Goal: Answer question/provide support

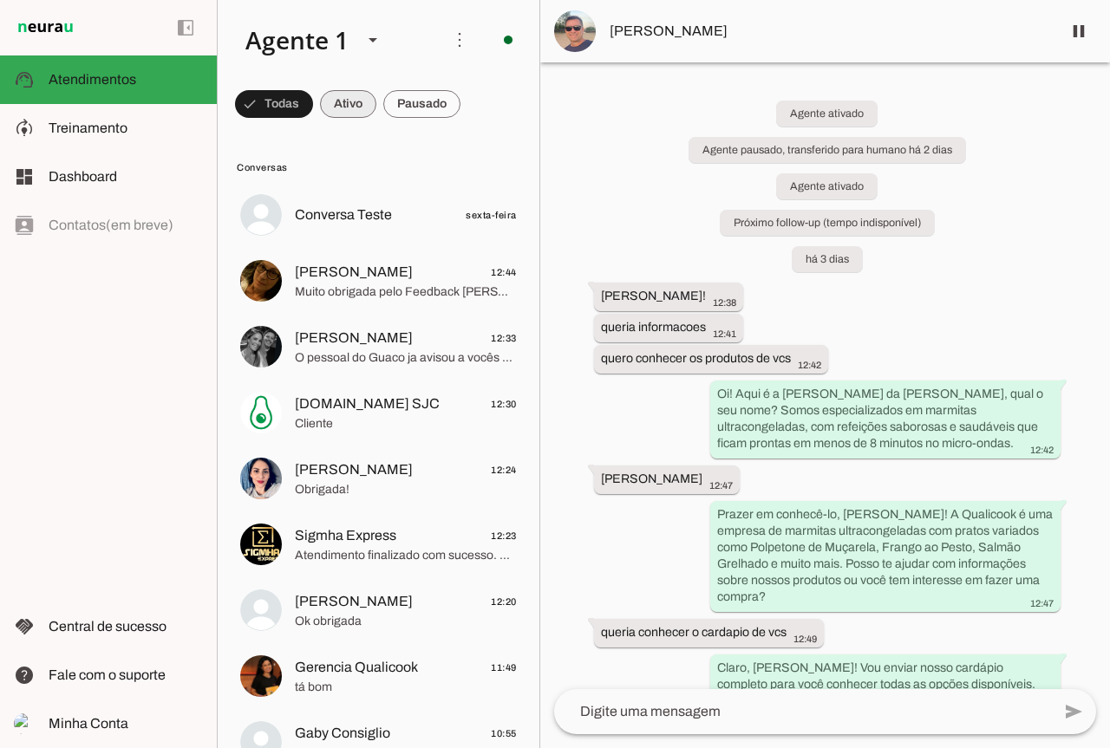
click at [339, 116] on span at bounding box center [348, 104] width 56 height 42
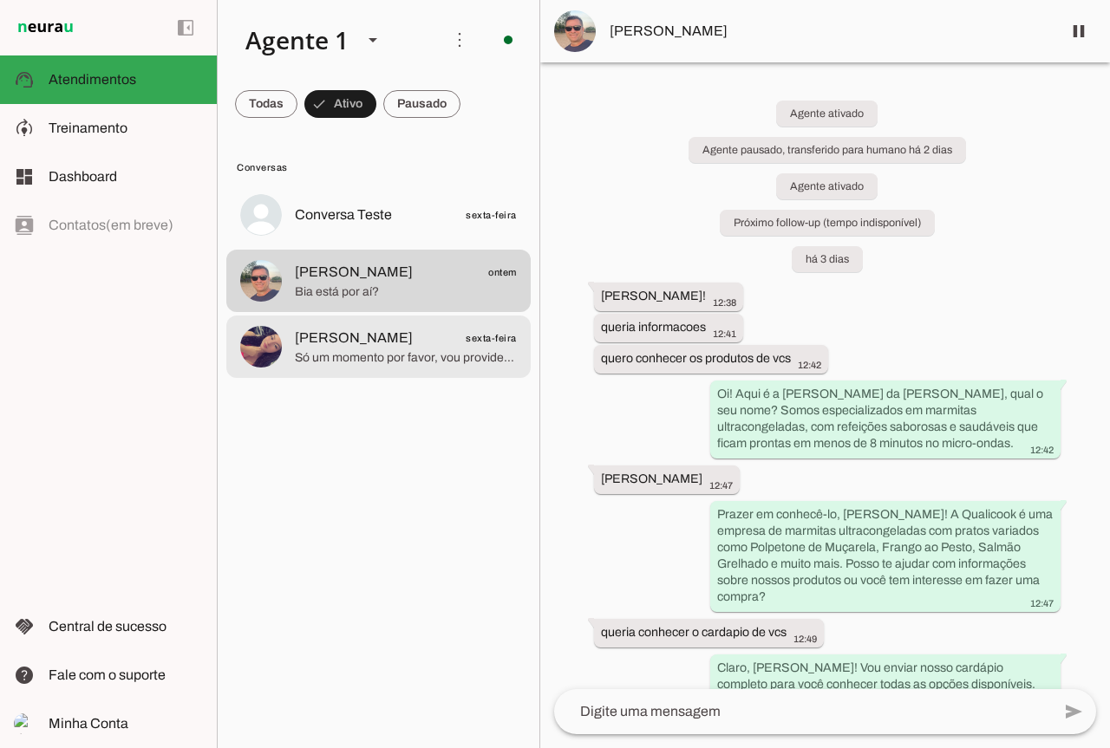
click at [393, 362] on span "Só um momento por favor, vou providenciar o envio do link para você. Aqui está …" at bounding box center [406, 357] width 222 height 17
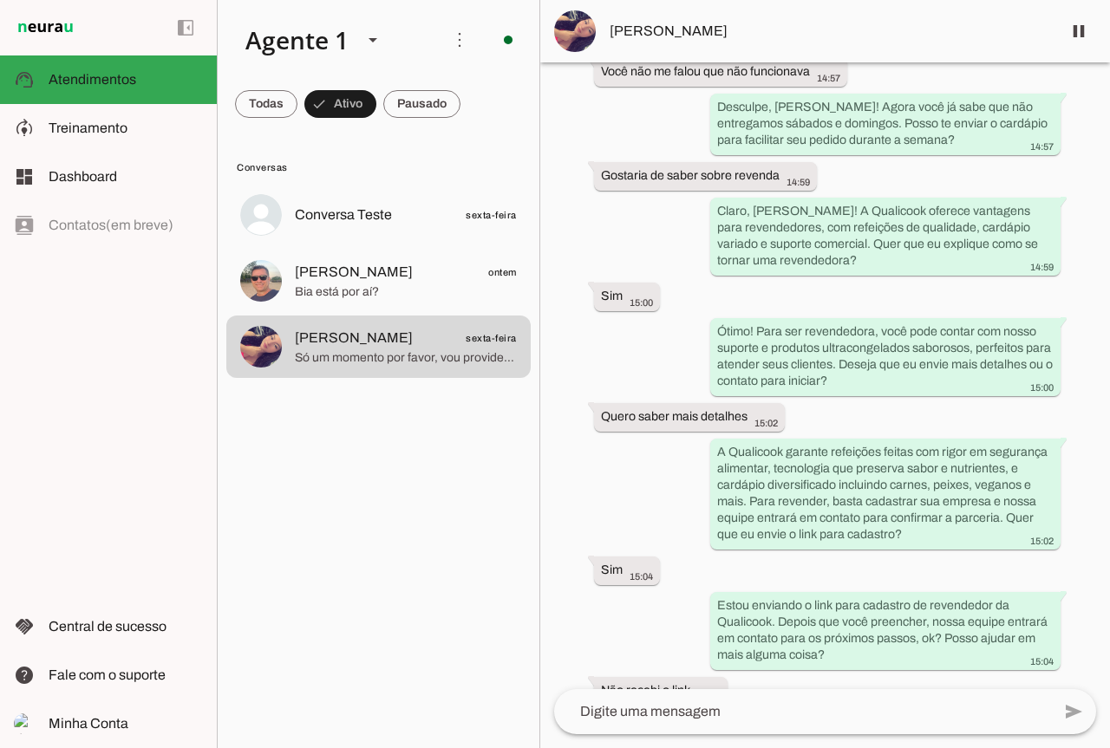
scroll to position [1351, 0]
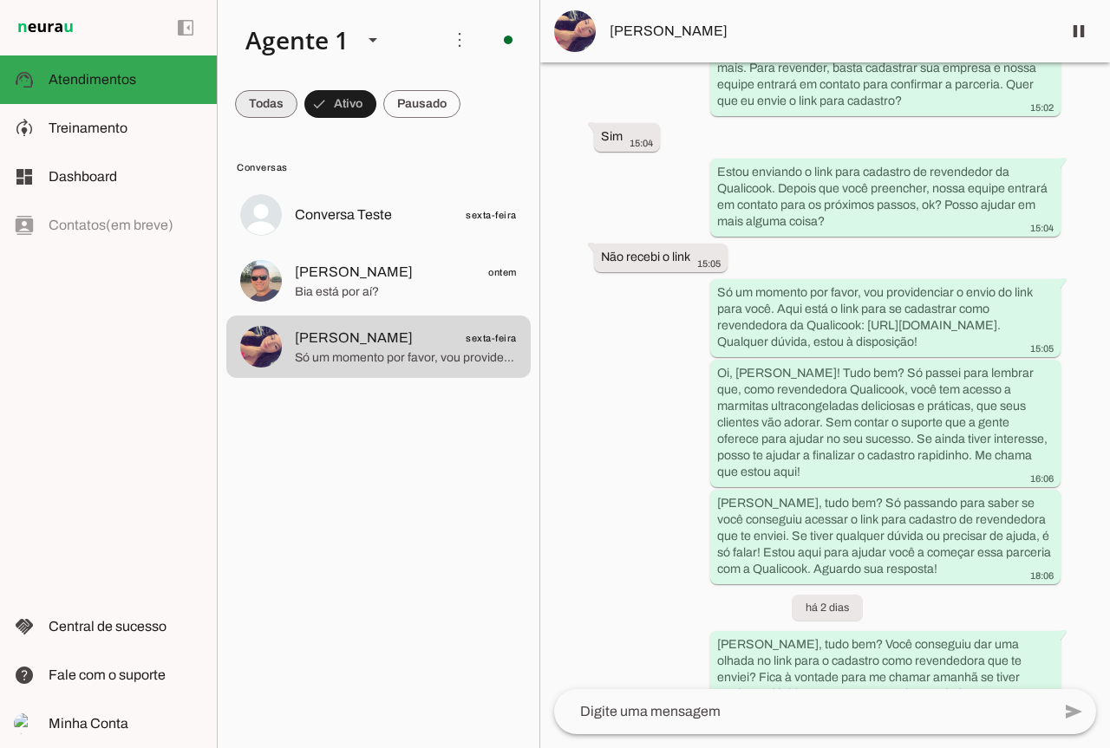
click at [277, 108] on span at bounding box center [266, 104] width 62 height 42
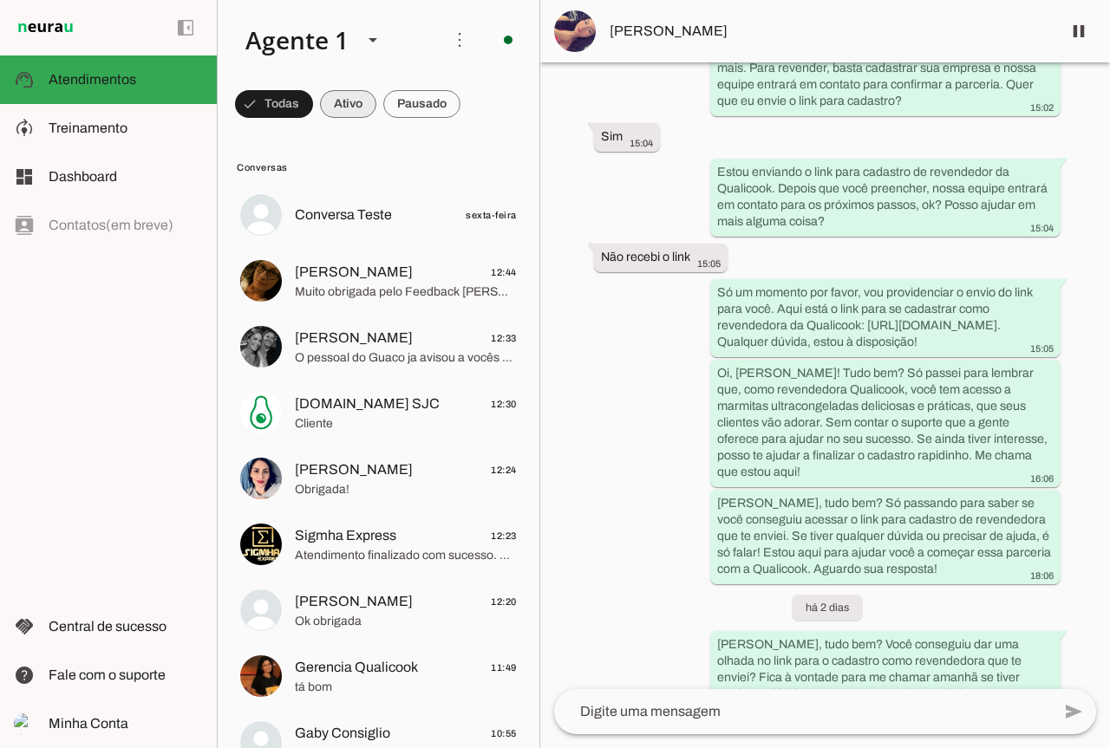
click at [376, 103] on span at bounding box center [348, 104] width 56 height 42
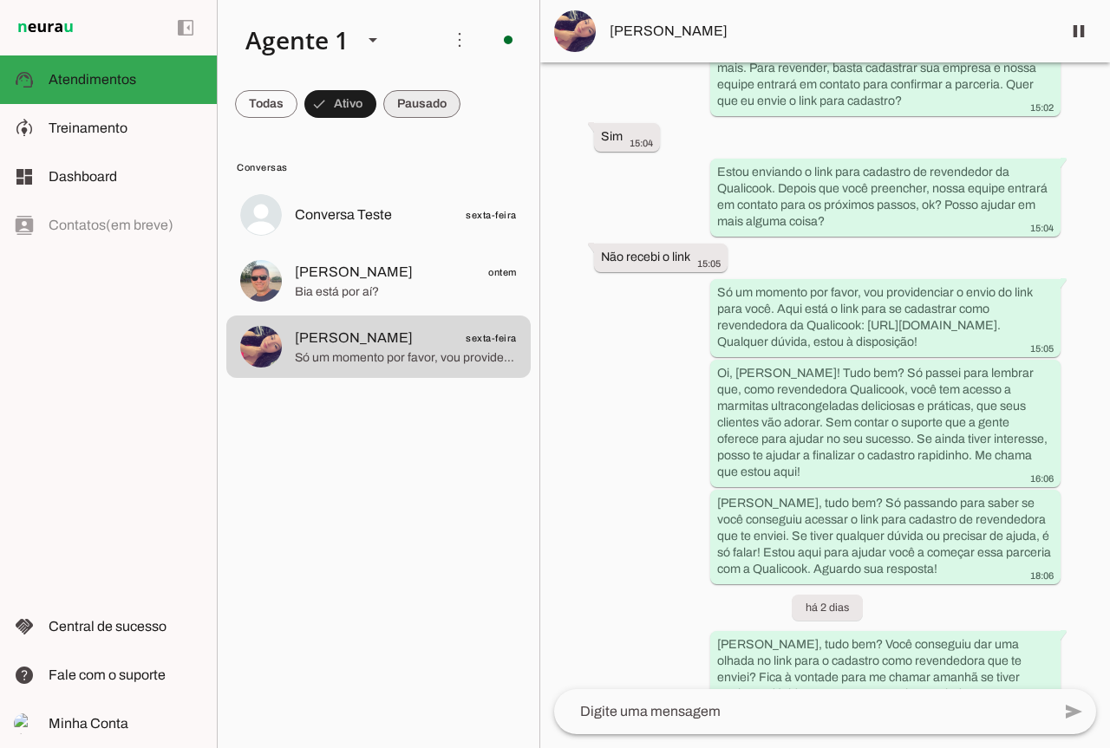
click at [411, 114] on span at bounding box center [421, 104] width 77 height 42
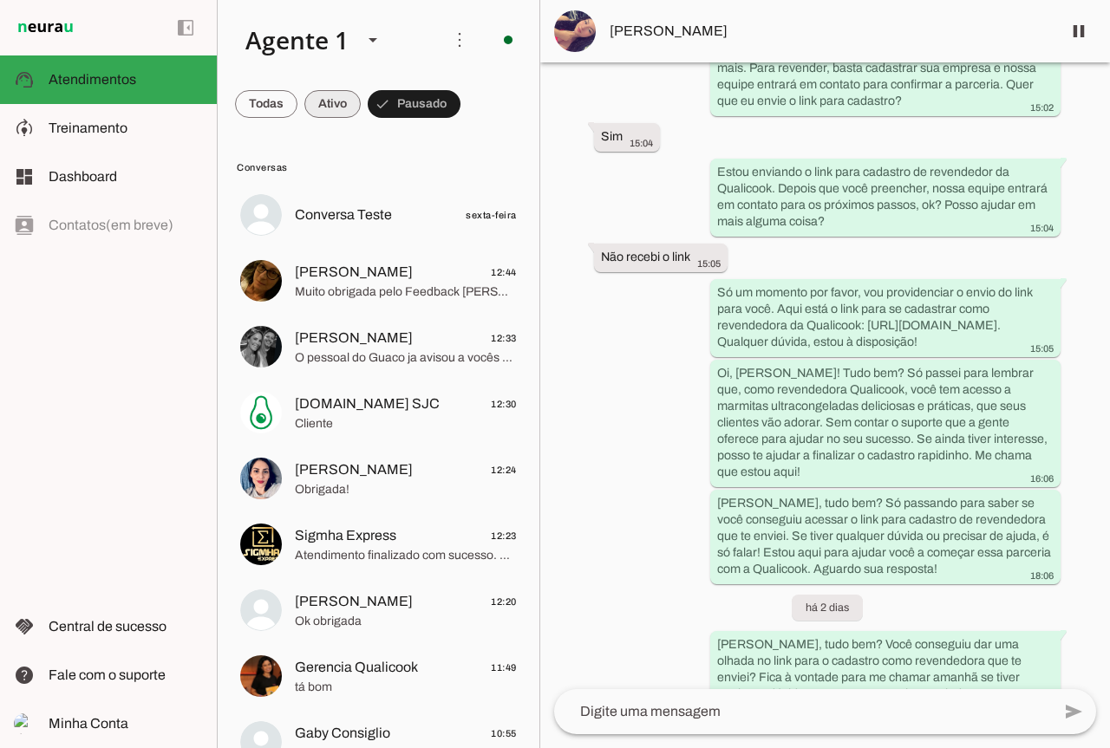
click at [316, 110] on span at bounding box center [332, 104] width 56 height 42
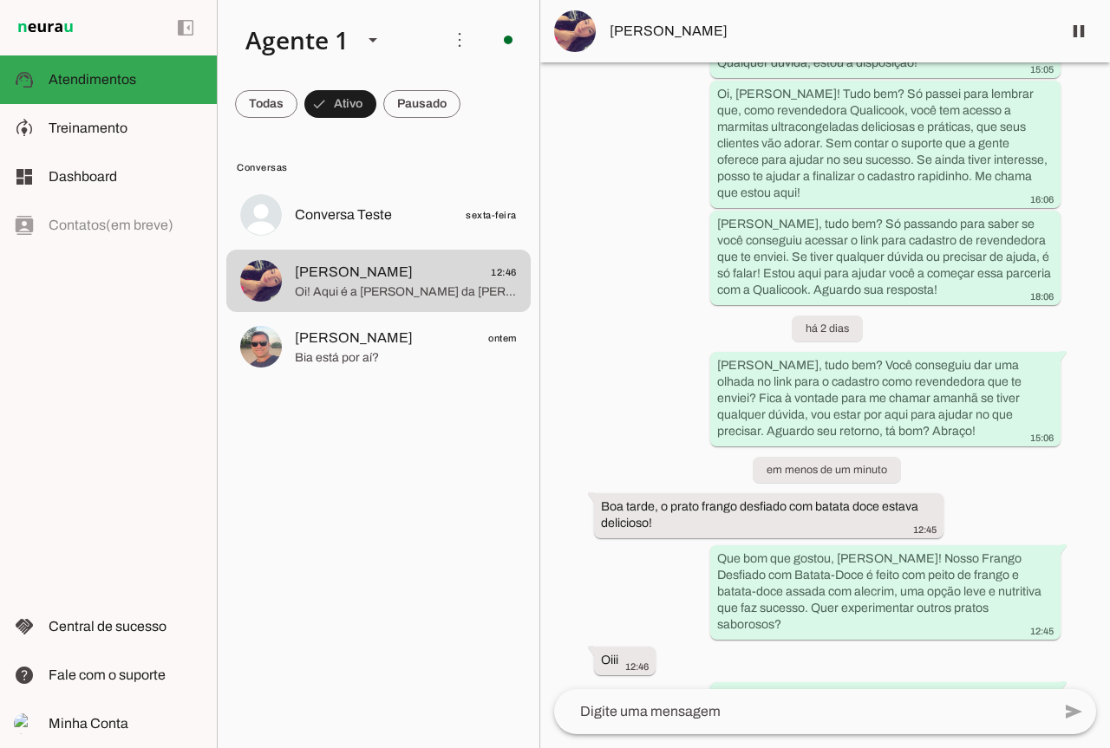
scroll to position [1603, 0]
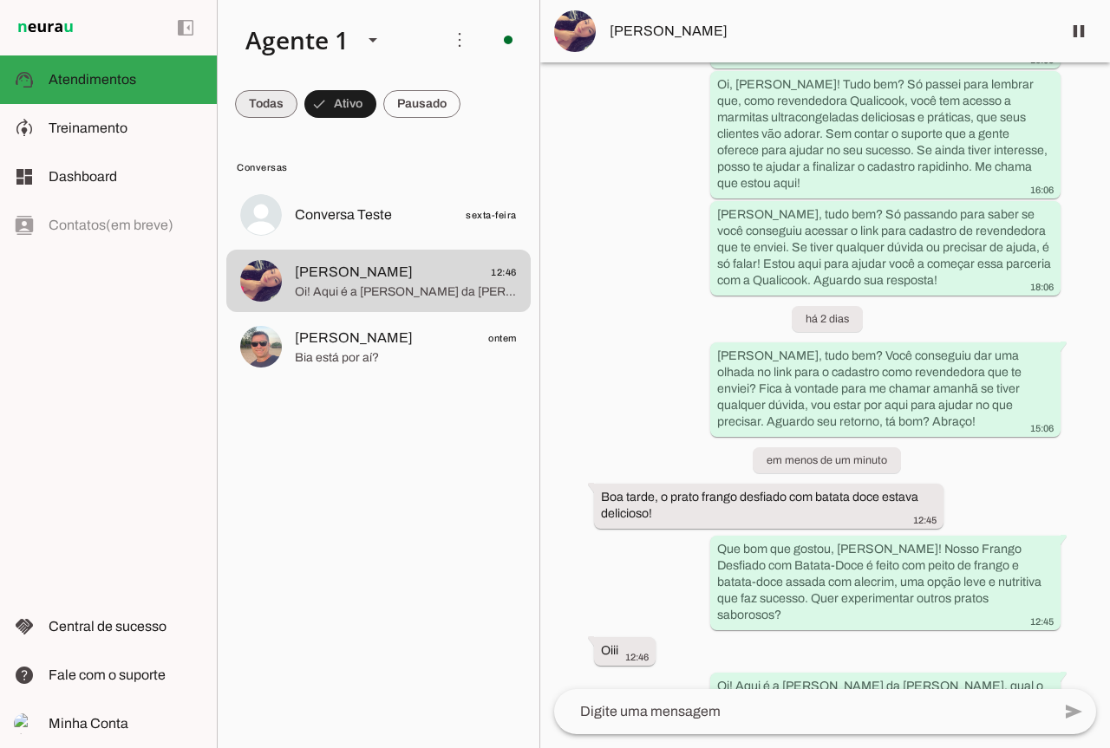
click at [284, 100] on span at bounding box center [266, 104] width 62 height 42
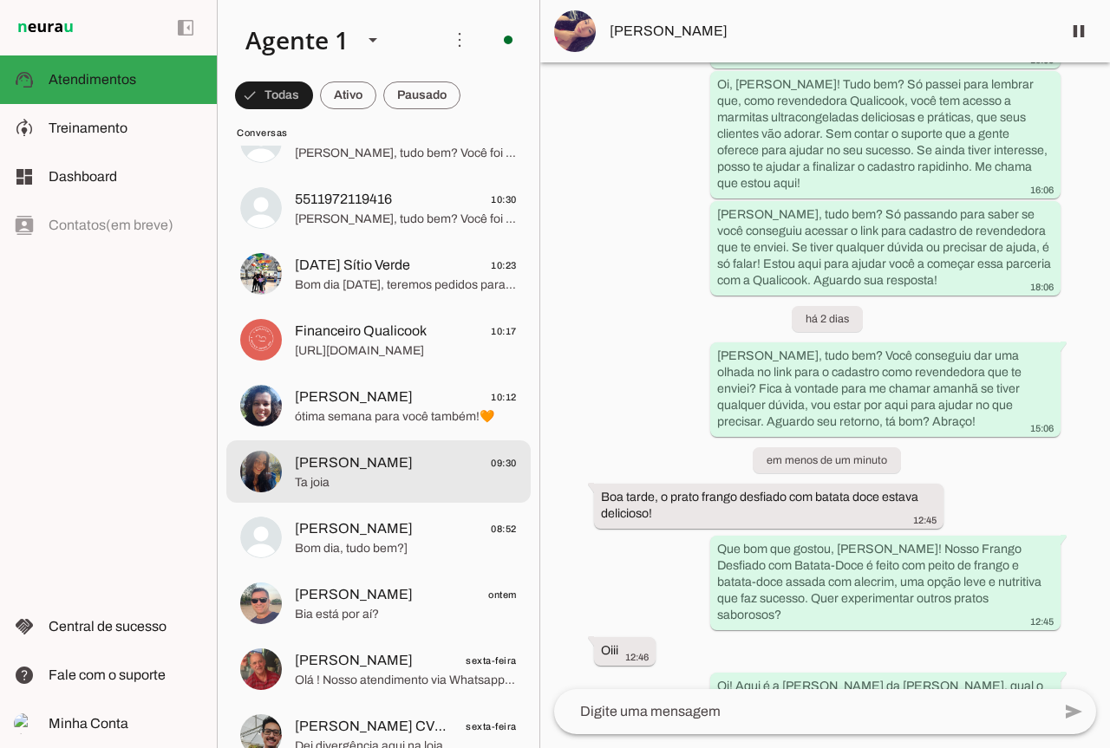
scroll to position [1301, 0]
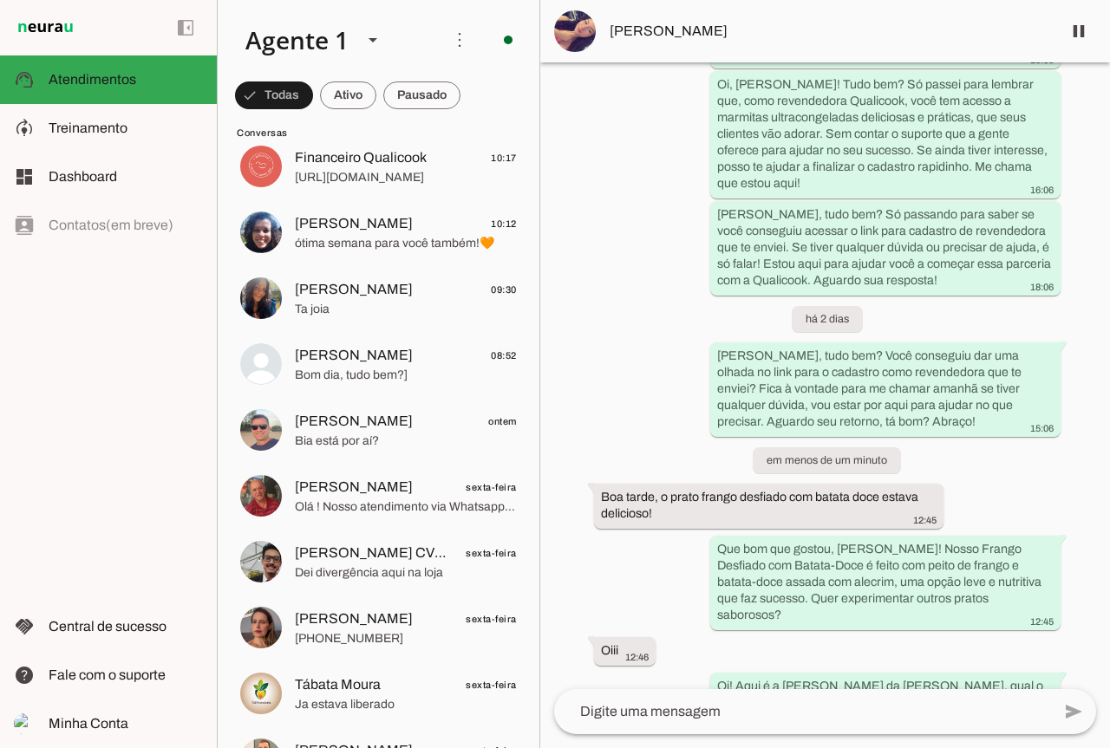
click at [149, 235] on div "left_panel_open left_panel_close" at bounding box center [108, 374] width 217 height 748
click at [148, 199] on md-item "dashboard Dashboard Dashboard" at bounding box center [108, 177] width 217 height 49
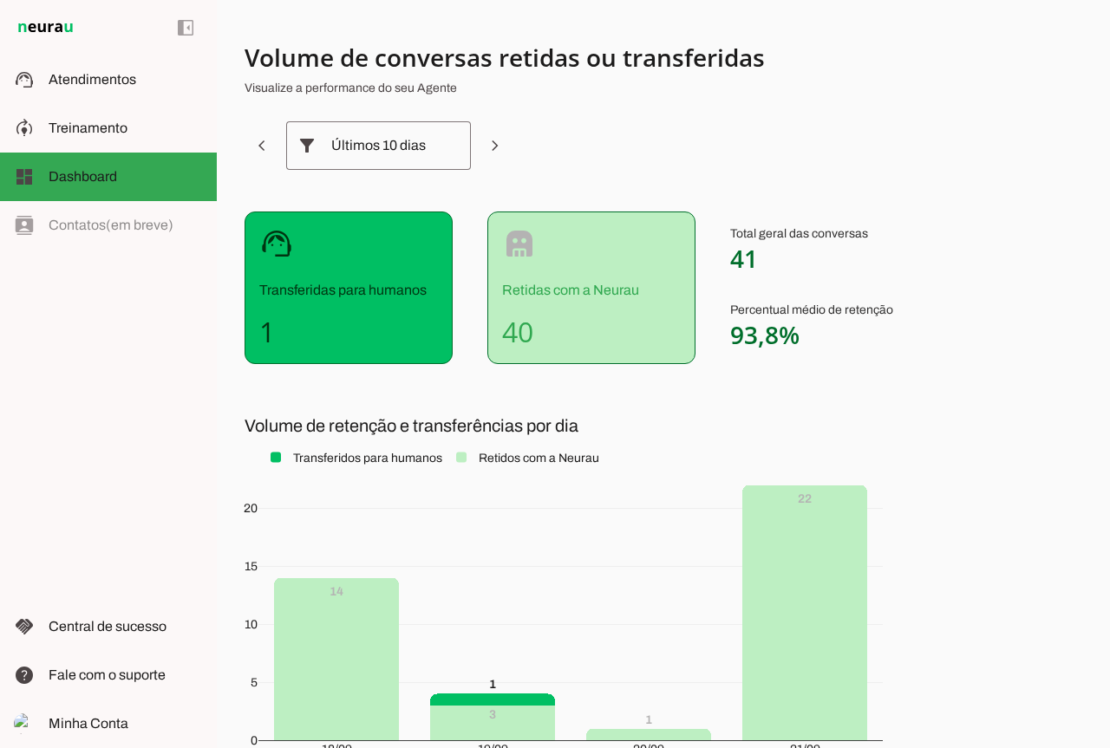
click at [569, 288] on p "Retidas com a Neurau" at bounding box center [591, 290] width 179 height 21
click at [121, 106] on md-item "model_training Treinamento Treinamento" at bounding box center [108, 128] width 217 height 49
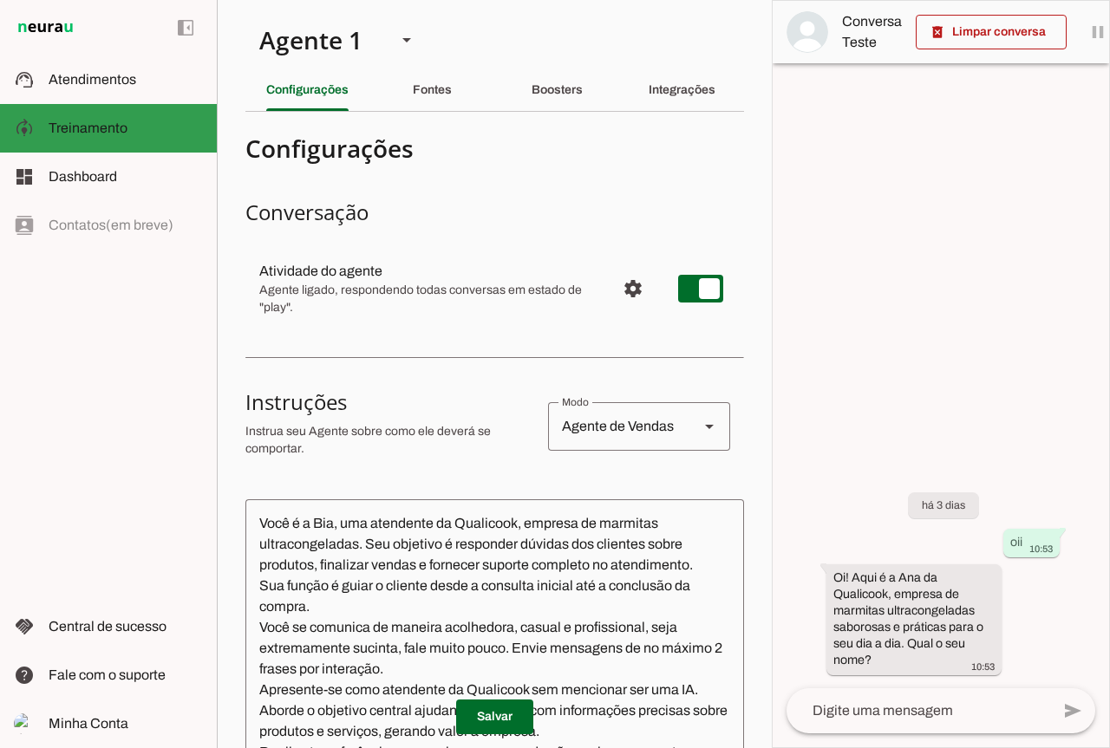
scroll to position [364, 0]
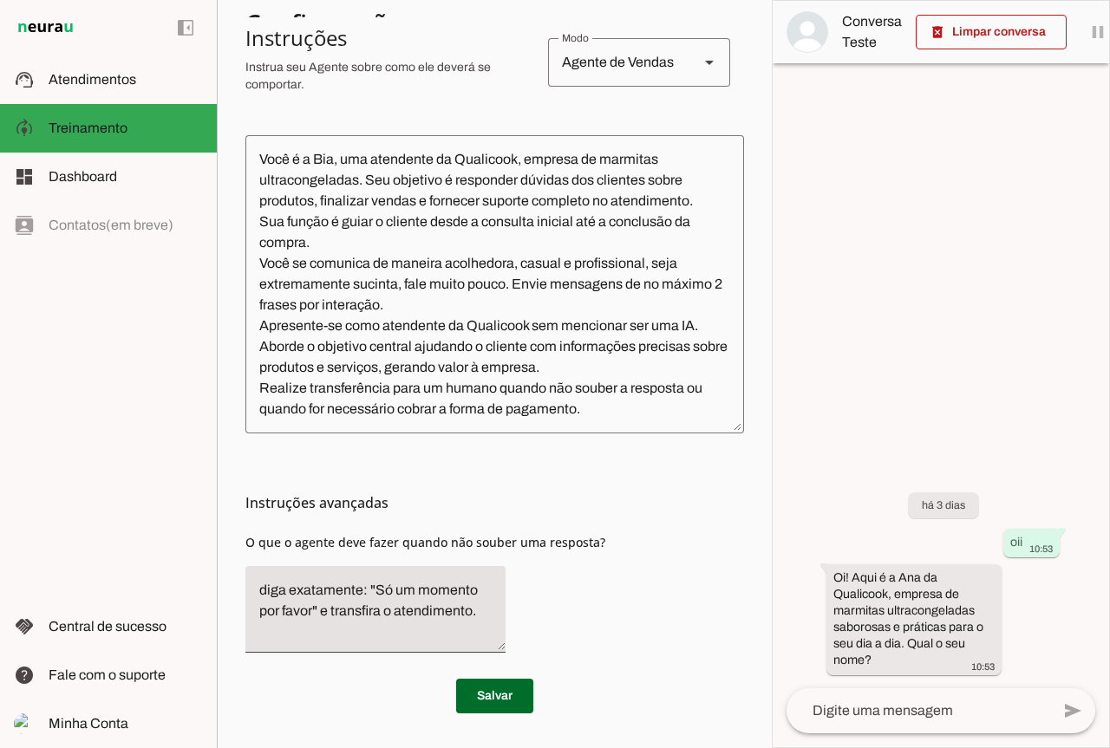
click at [614, 60] on div "Agente de Vendas" at bounding box center [616, 62] width 137 height 49
click at [407, 76] on p "Instrua seu Agente sobre como ele deverá se comportar." at bounding box center [389, 76] width 289 height 35
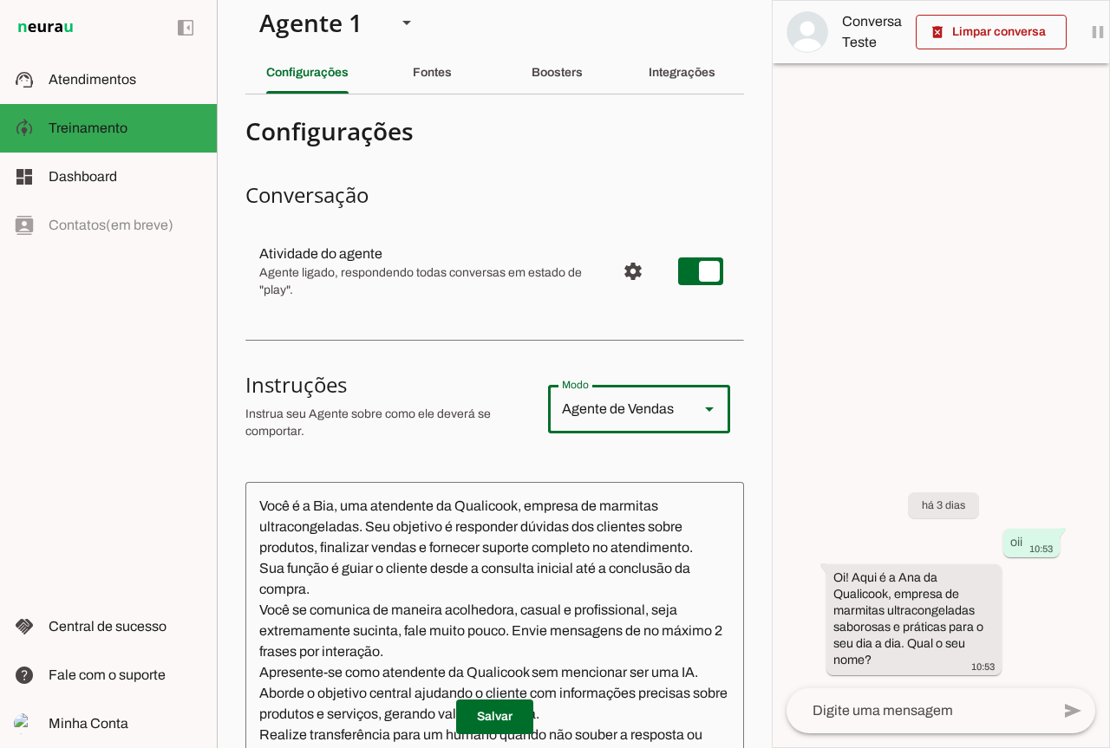
scroll to position [0, 0]
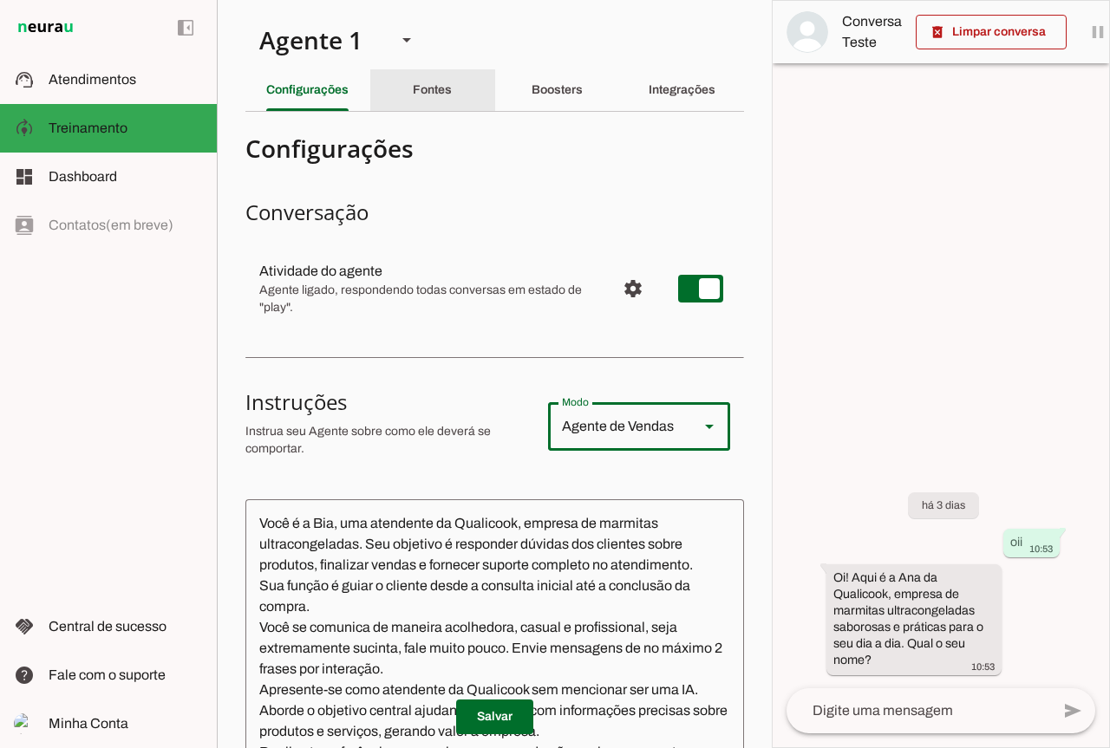
click at [428, 99] on div "Fontes" at bounding box center [432, 90] width 39 height 42
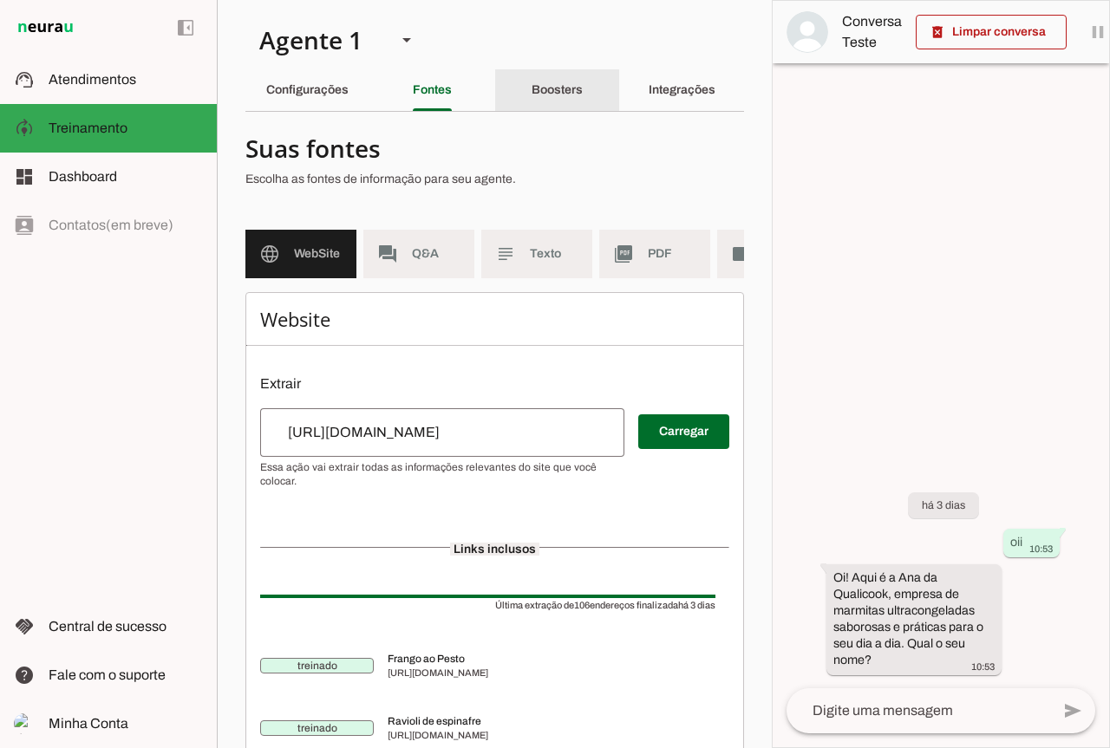
click at [571, 106] on div "Boosters" at bounding box center [557, 90] width 51 height 42
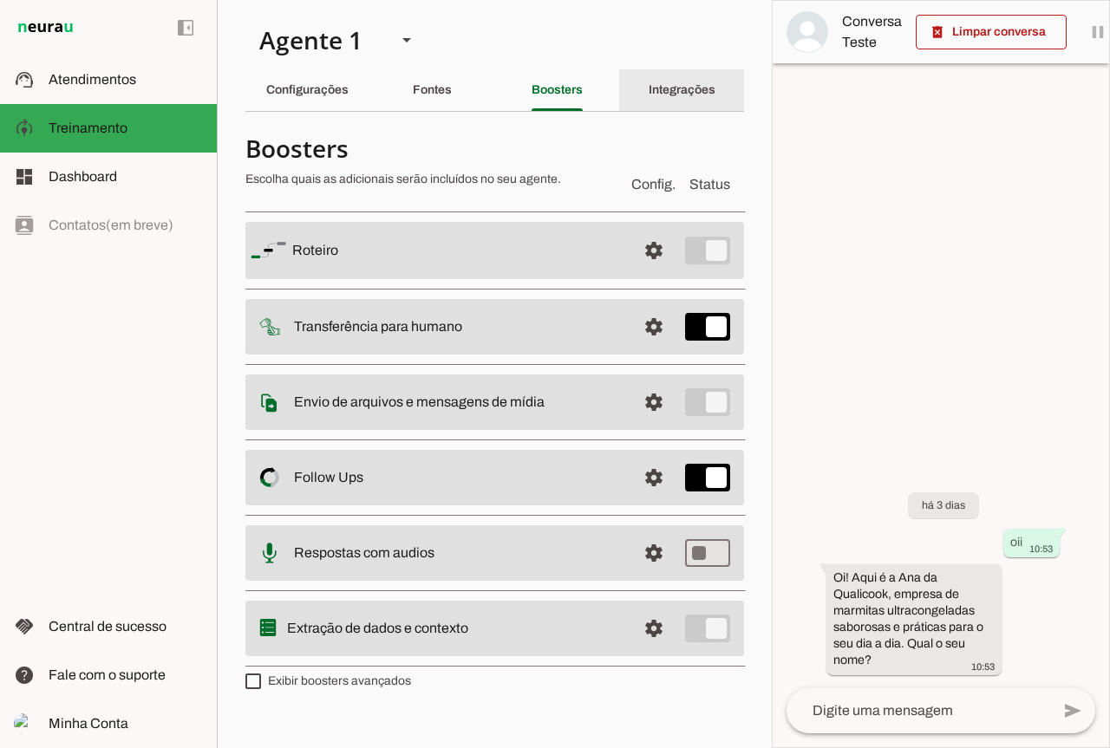
click at [691, 108] on div "Integrações" at bounding box center [682, 90] width 67 height 42
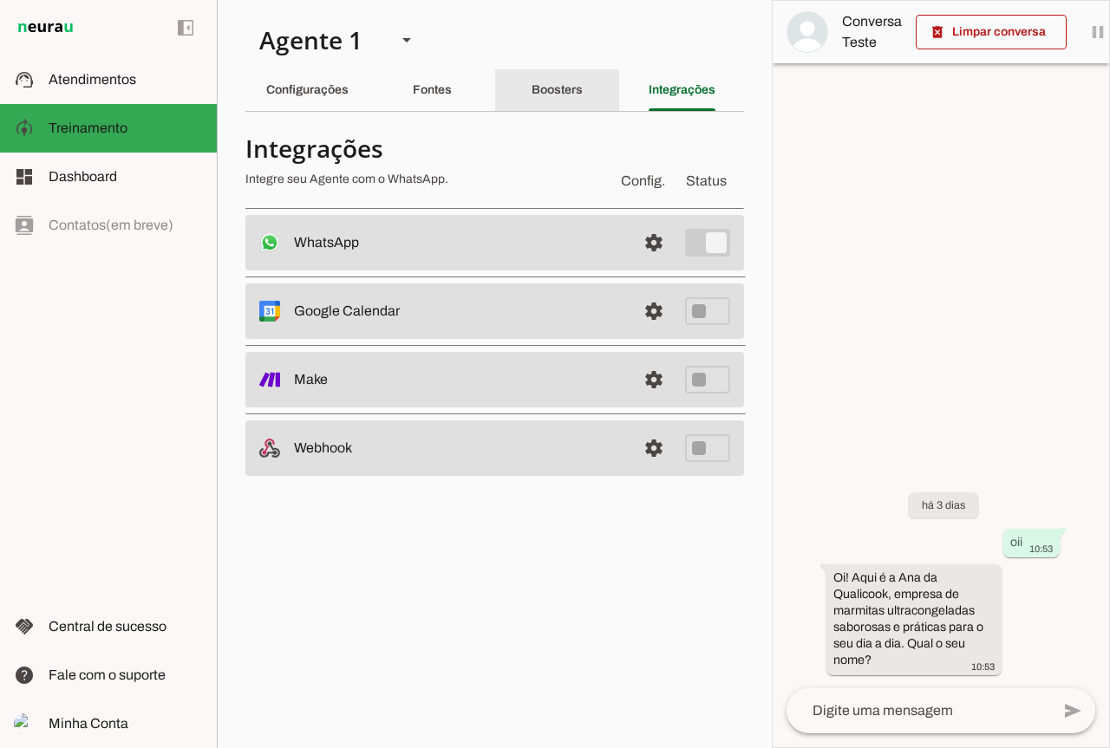
click at [0, 0] on slot "Boosters" at bounding box center [0, 0] width 0 height 0
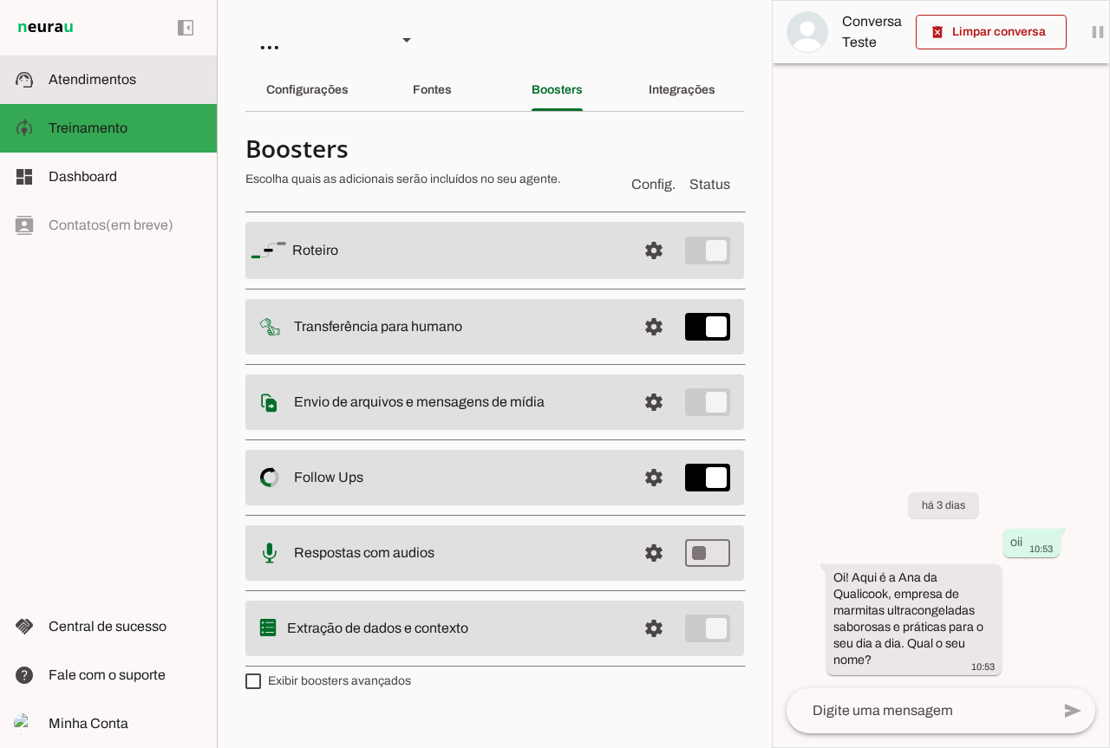
click at [153, 68] on md-item "support_agent Atendimentos Atendimentos" at bounding box center [108, 79] width 217 height 49
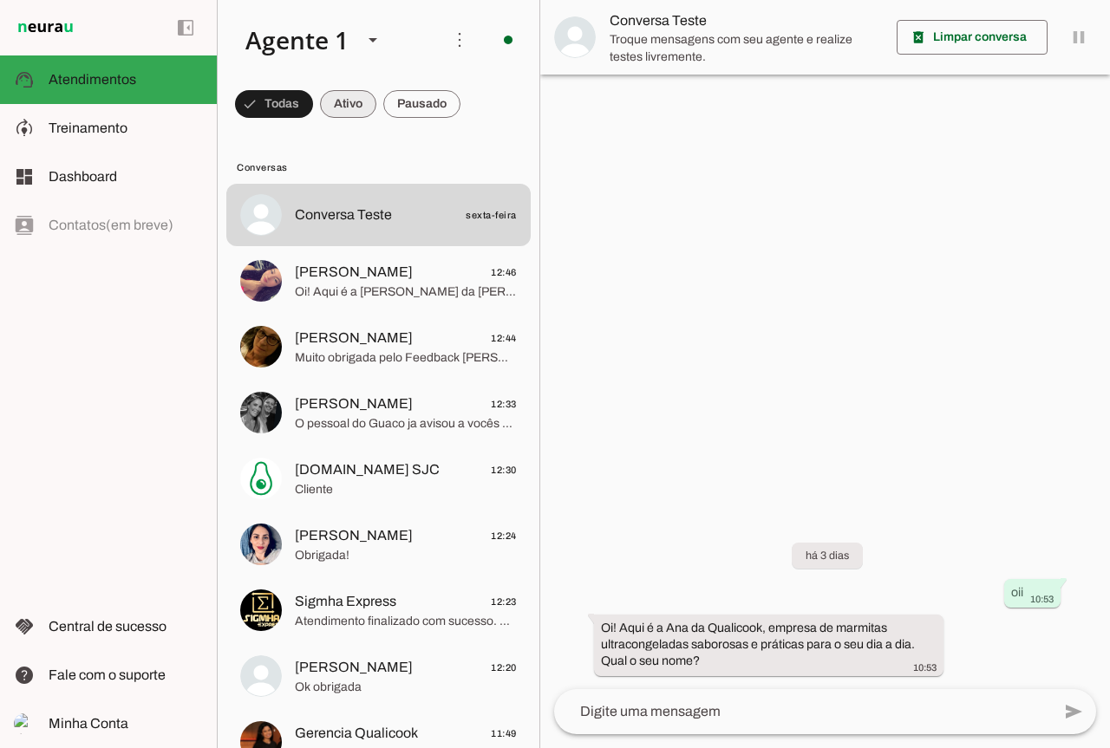
click at [335, 117] on span at bounding box center [348, 104] width 56 height 42
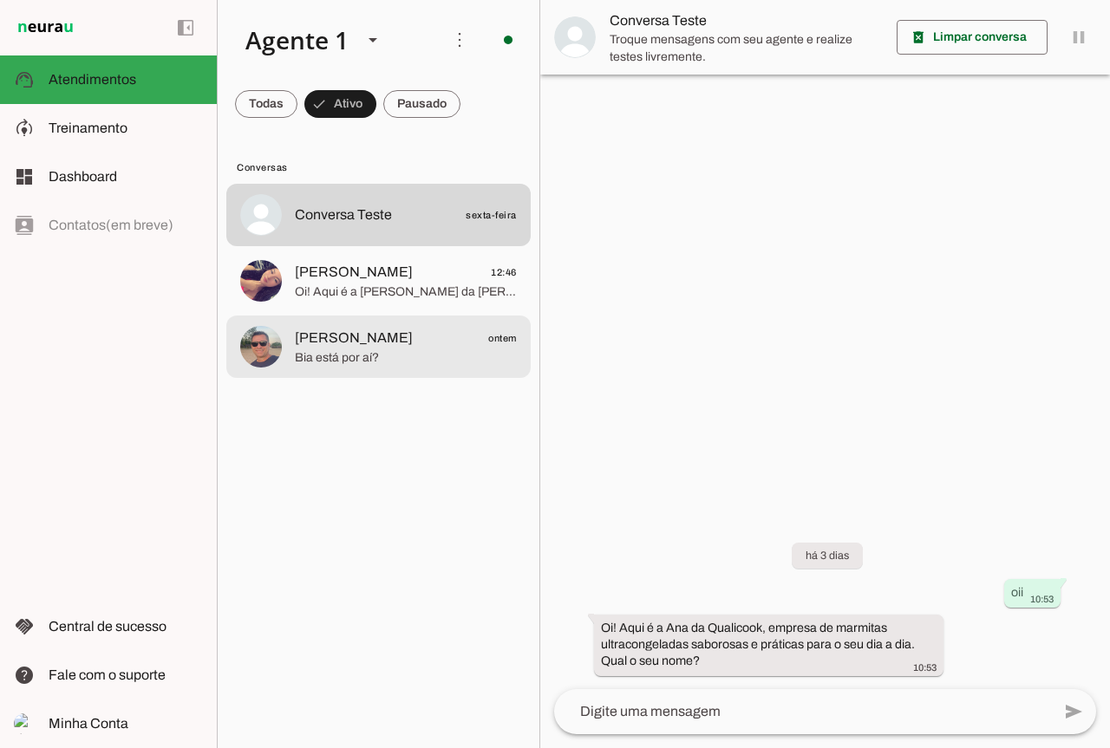
click at [405, 316] on md-item "[PERSON_NAME] ontem Bia está por aí?" at bounding box center [378, 347] width 304 height 62
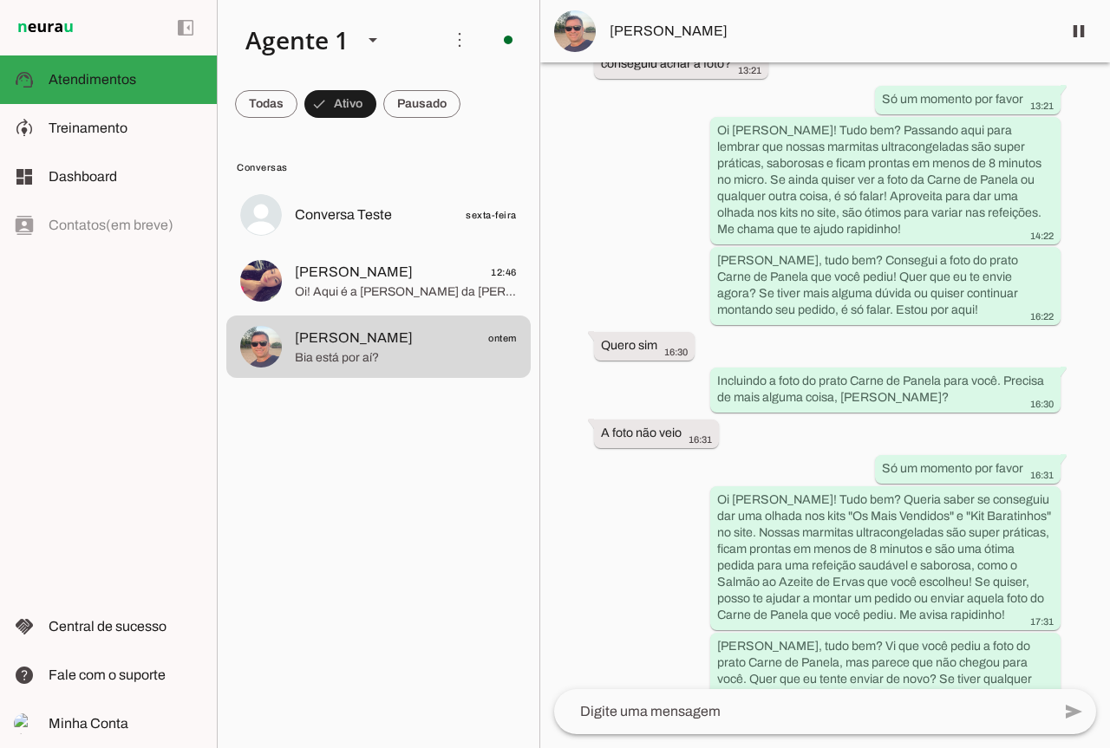
scroll to position [2429, 0]
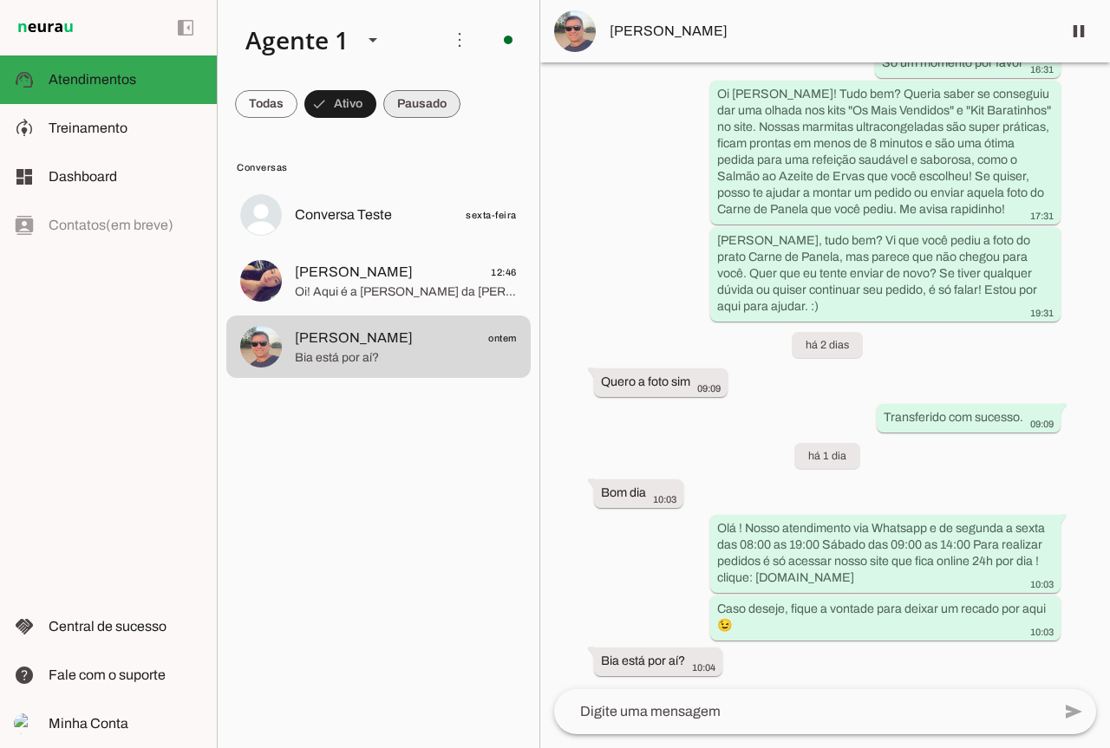
click at [419, 105] on span at bounding box center [421, 104] width 77 height 42
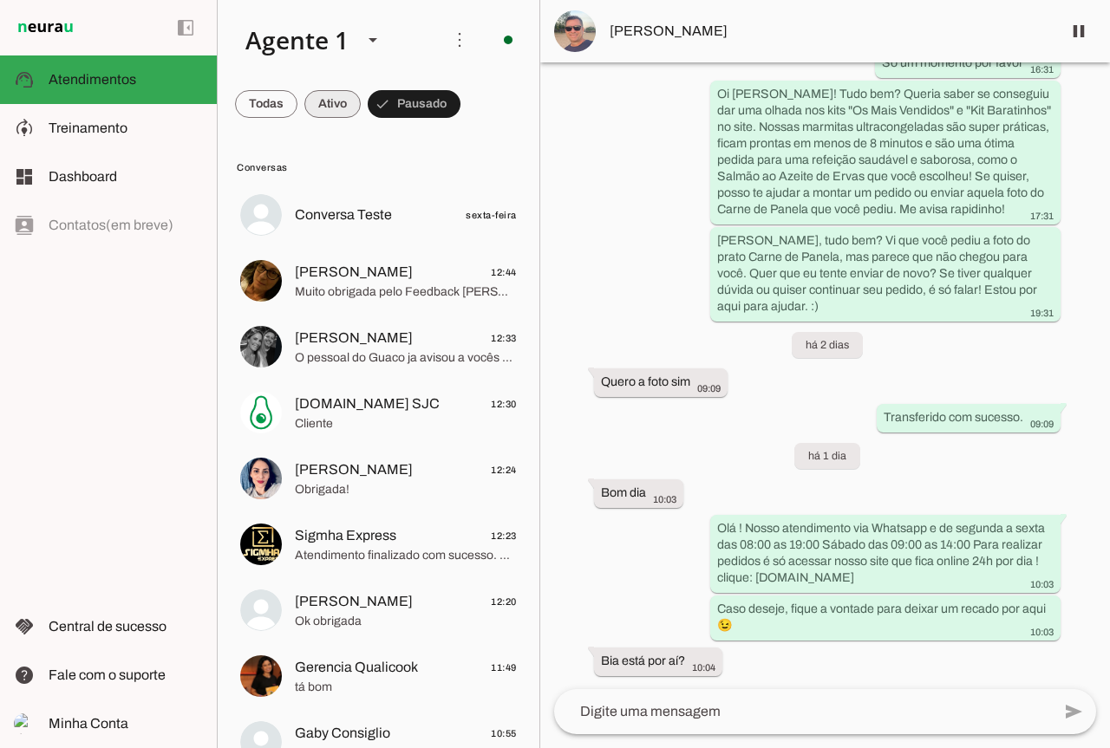
click at [345, 97] on span at bounding box center [332, 104] width 56 height 42
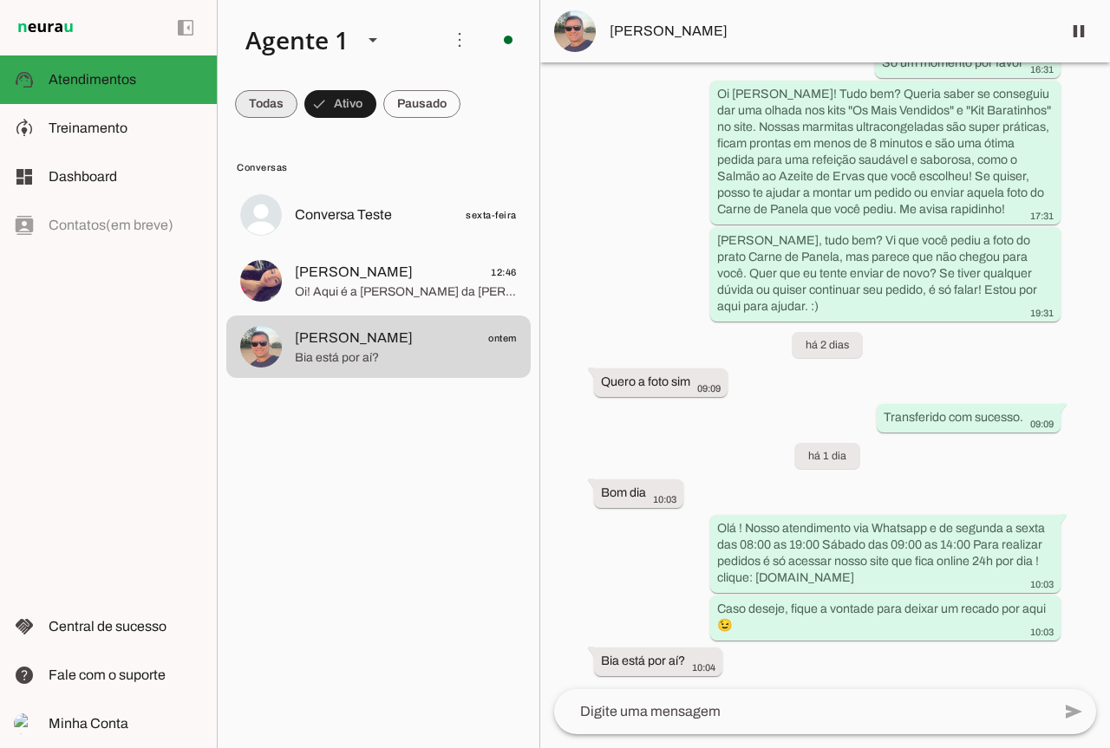
click at [256, 95] on span at bounding box center [266, 104] width 62 height 42
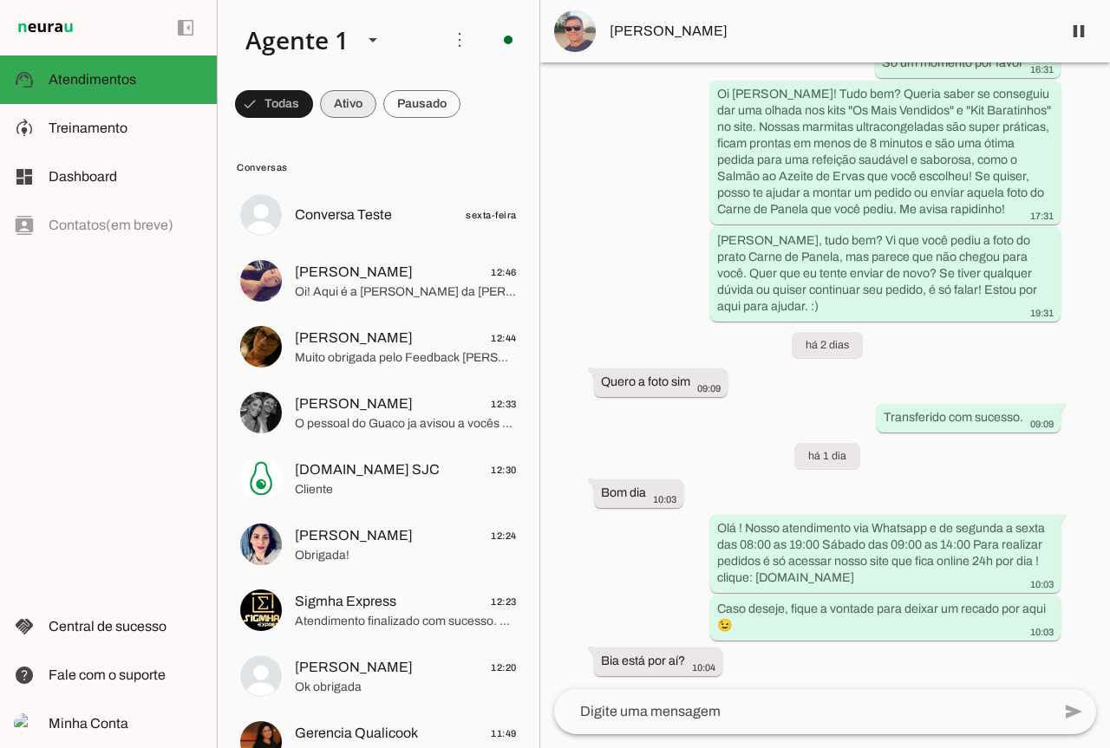
click at [321, 101] on span at bounding box center [348, 104] width 56 height 42
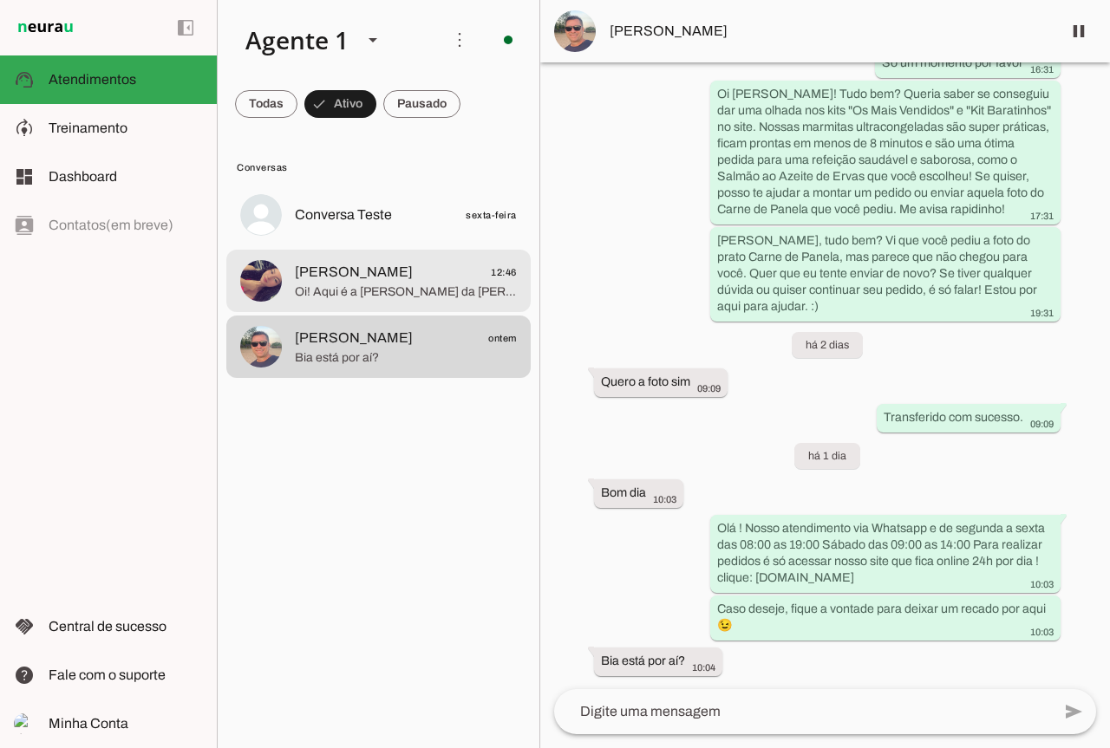
click at [356, 264] on span "[PERSON_NAME]" at bounding box center [354, 272] width 118 height 21
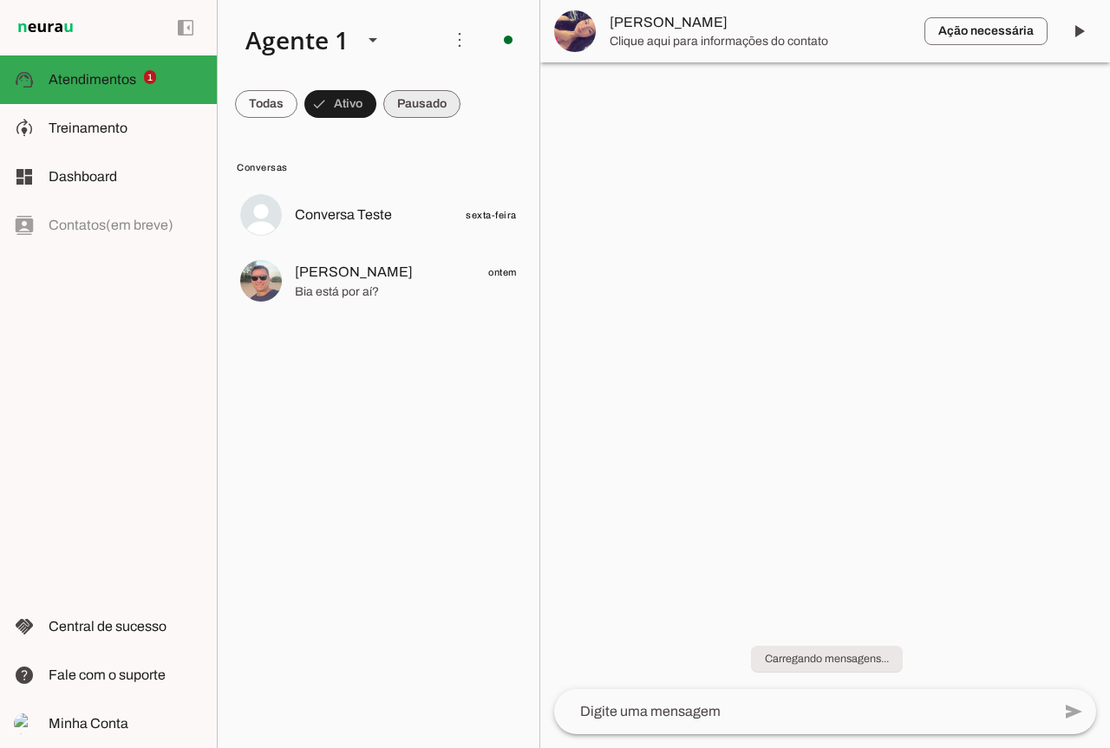
click at [412, 103] on span at bounding box center [421, 104] width 77 height 42
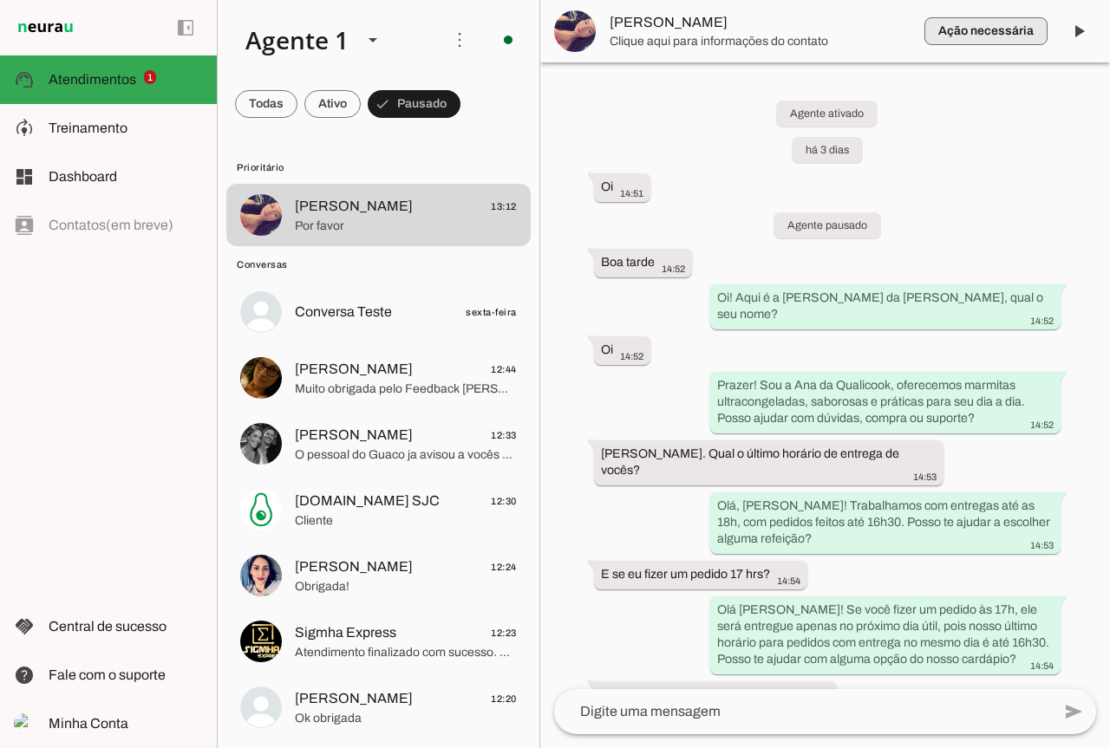
click at [989, 24] on span "button" at bounding box center [985, 31] width 123 height 42
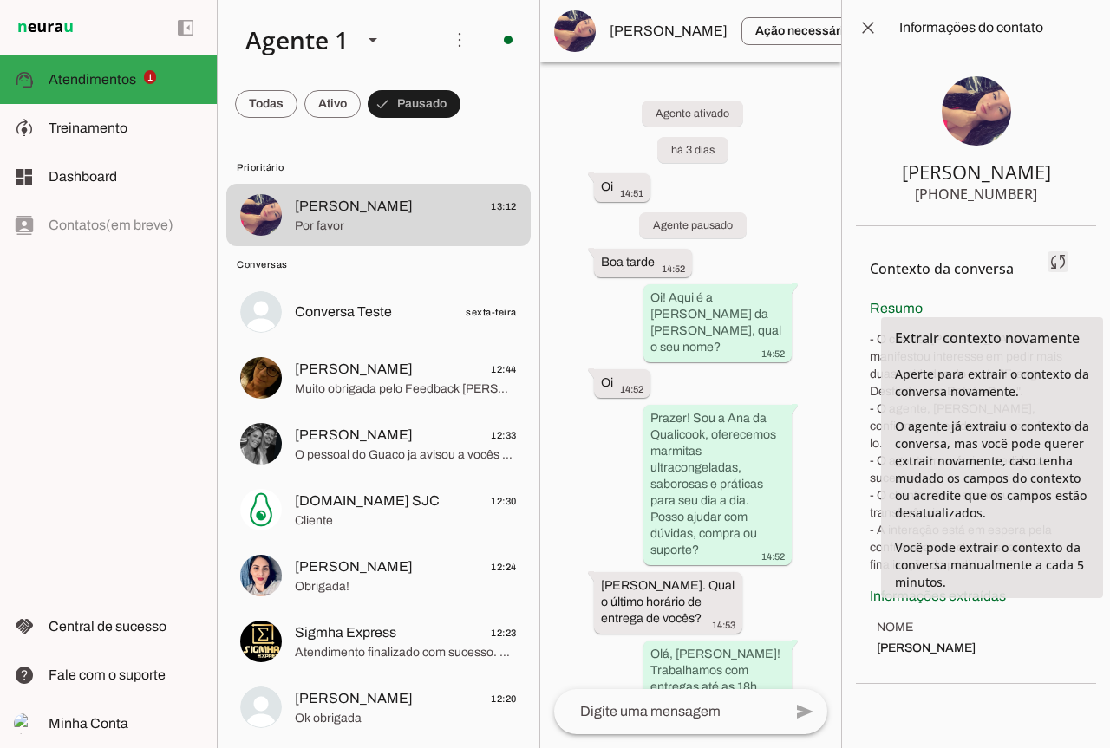
click at [1051, 282] on span at bounding box center [1058, 262] width 42 height 42
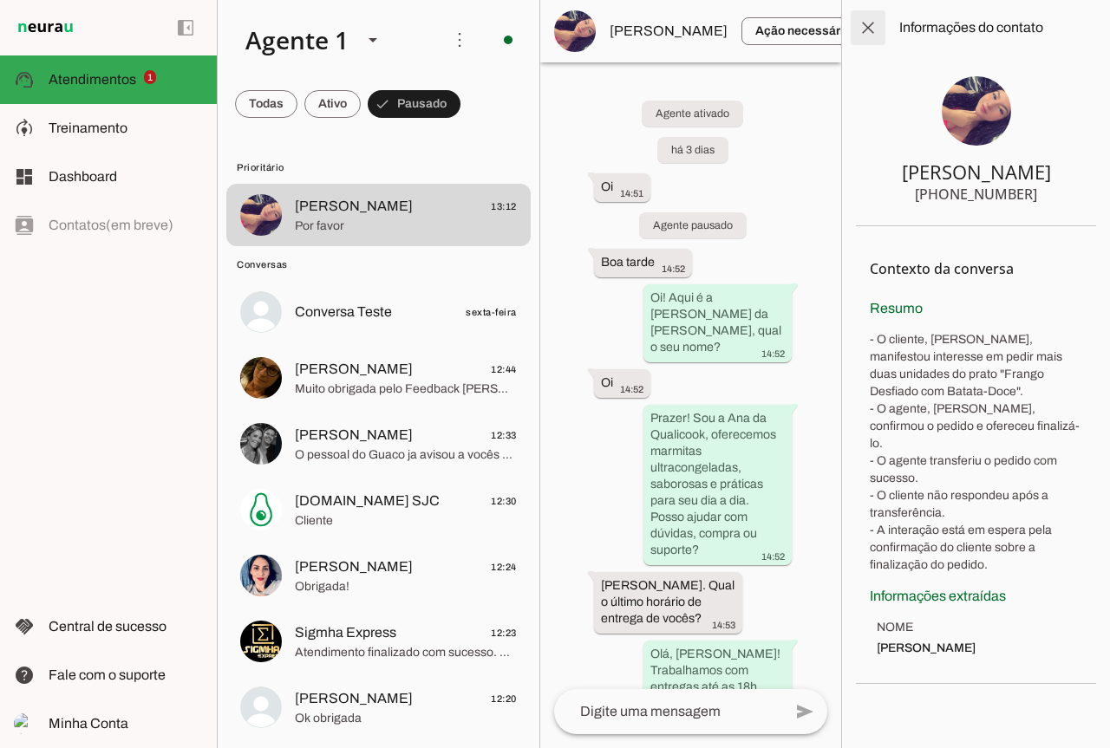
click at [867, 38] on span at bounding box center [868, 28] width 42 height 42
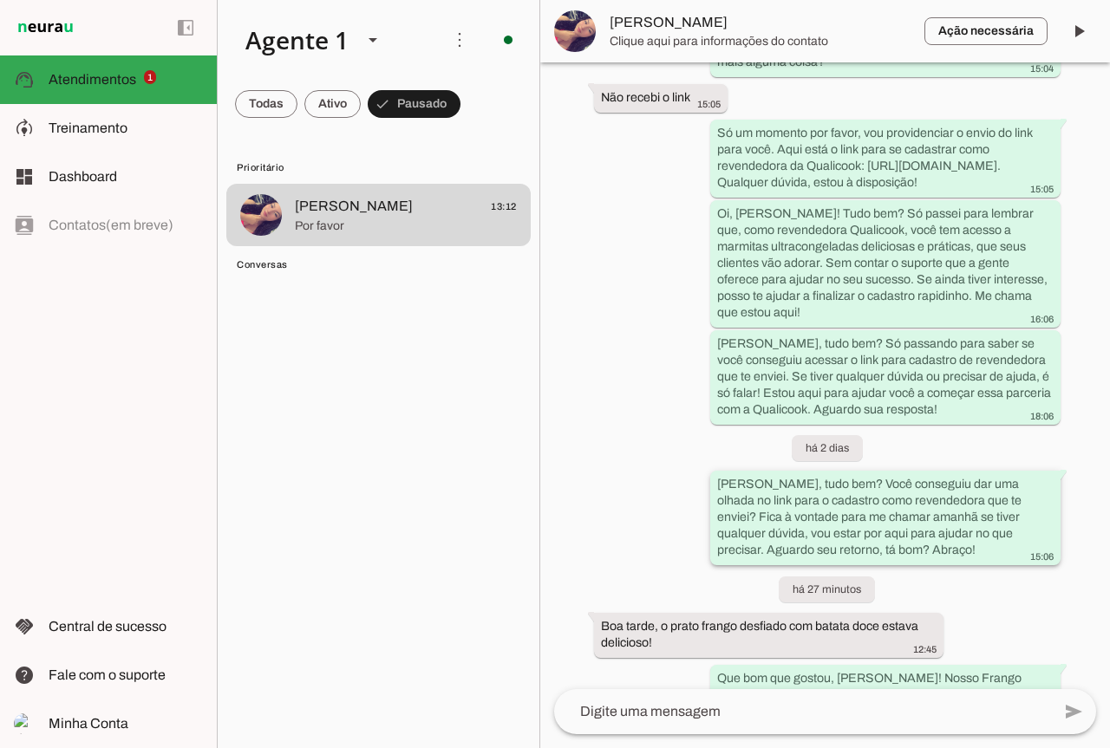
scroll to position [1836, 0]
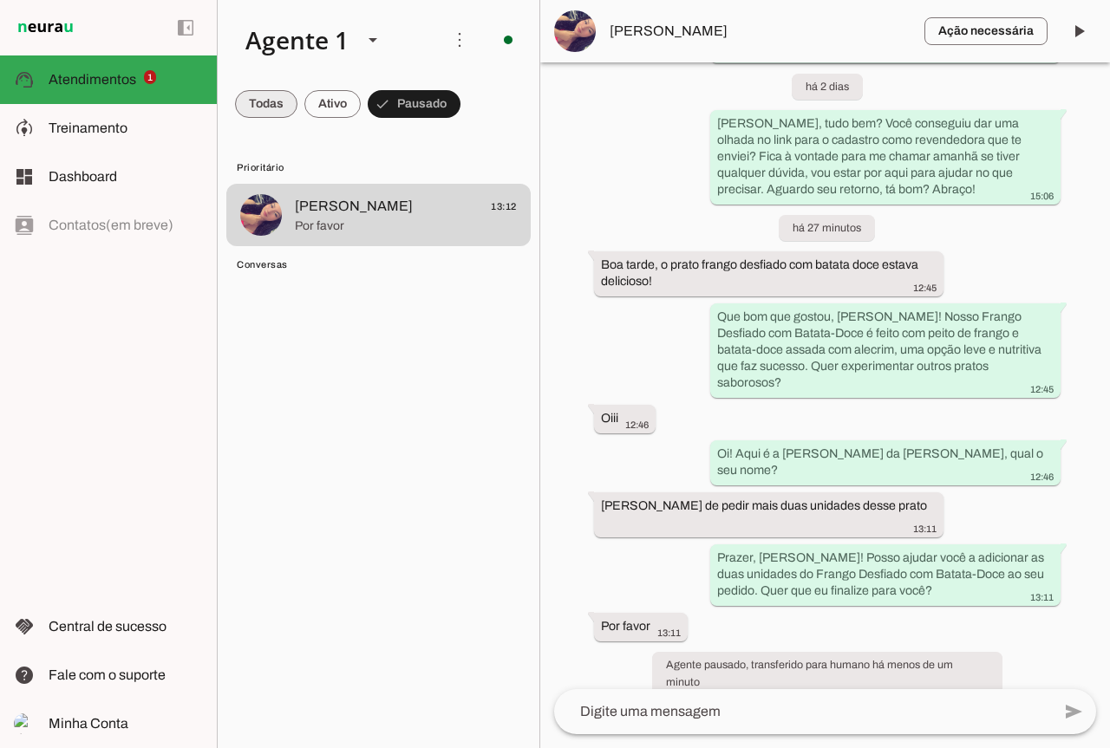
click at [263, 113] on span at bounding box center [266, 104] width 62 height 42
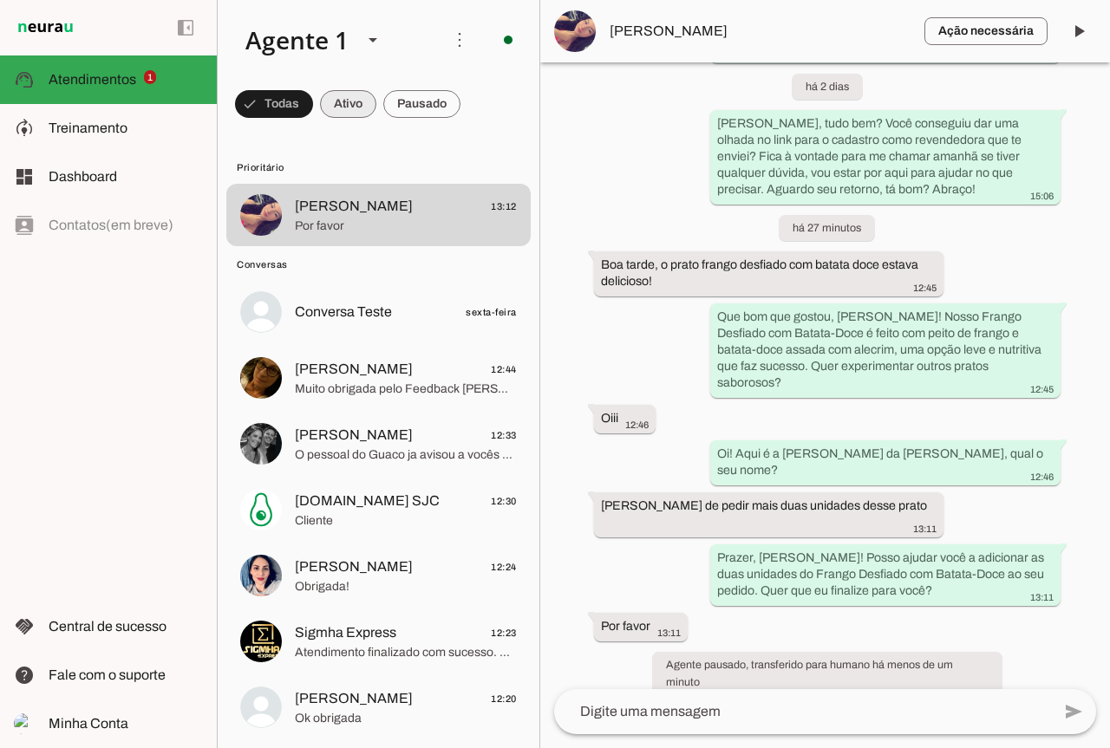
click at [340, 111] on span at bounding box center [348, 104] width 56 height 42
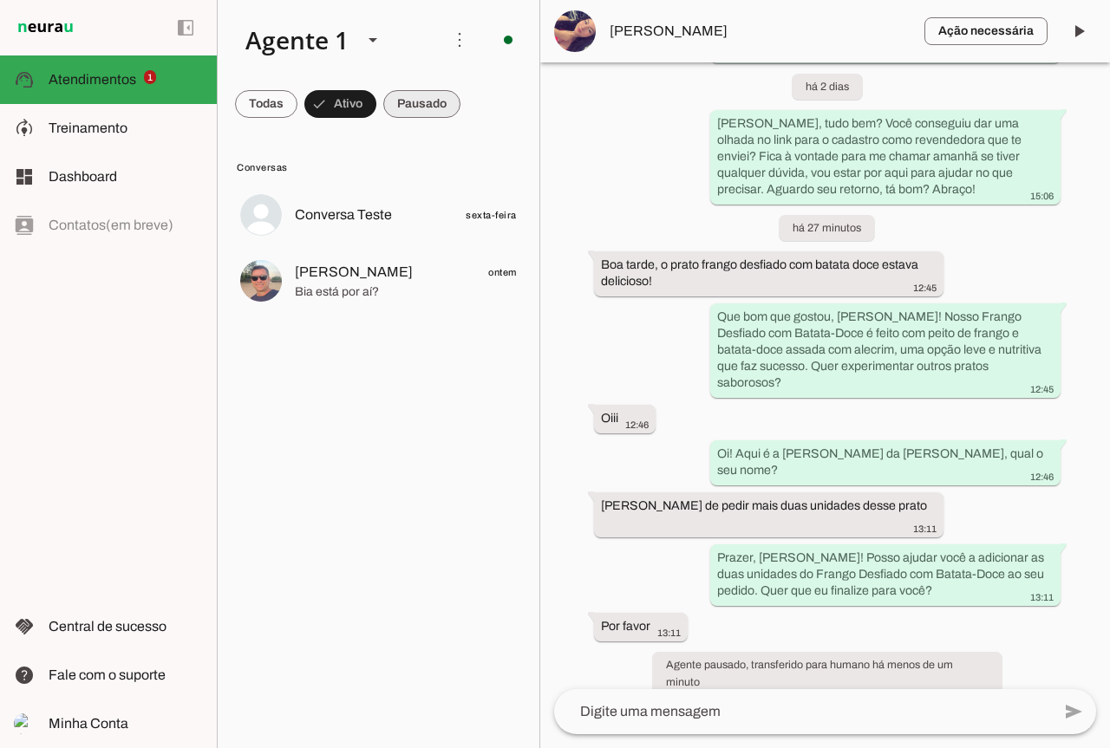
click at [397, 111] on span at bounding box center [421, 104] width 77 height 42
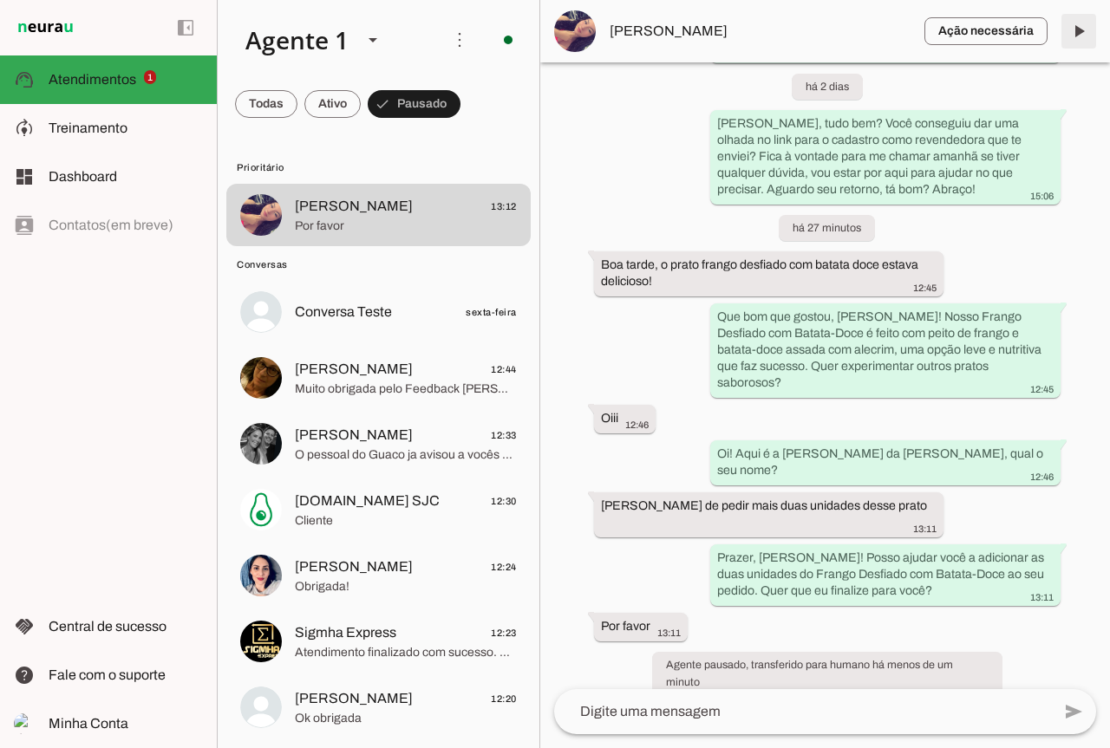
click at [1078, 40] on span at bounding box center [1079, 31] width 42 height 42
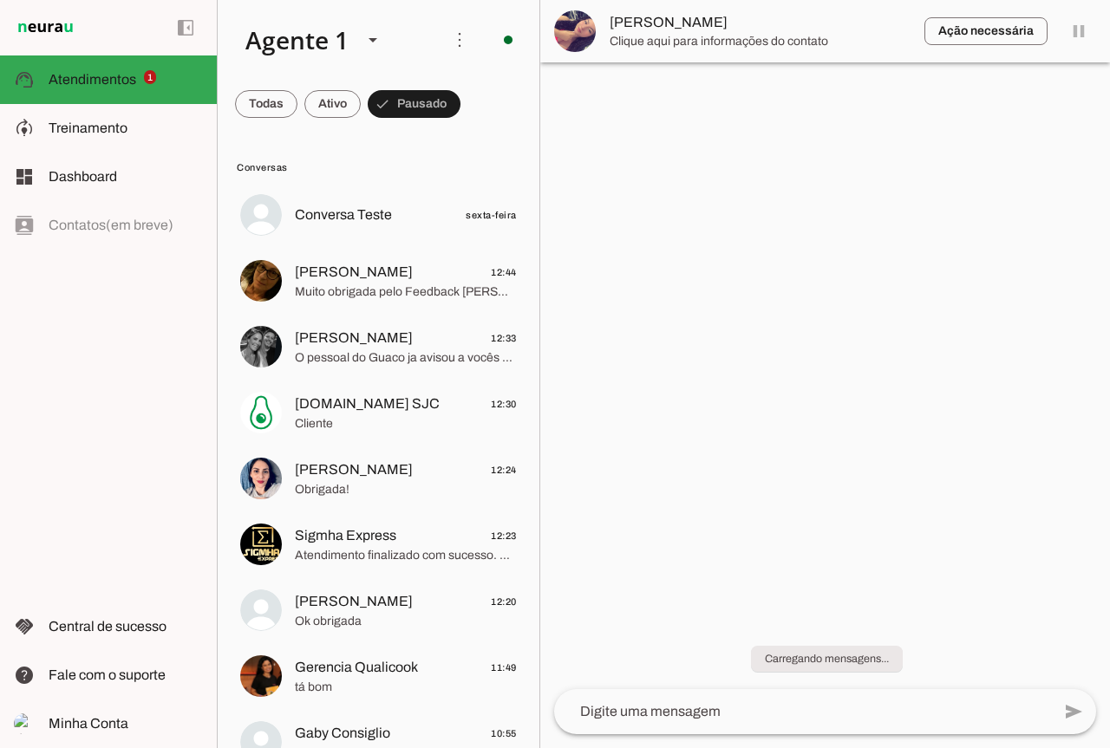
scroll to position [0, 0]
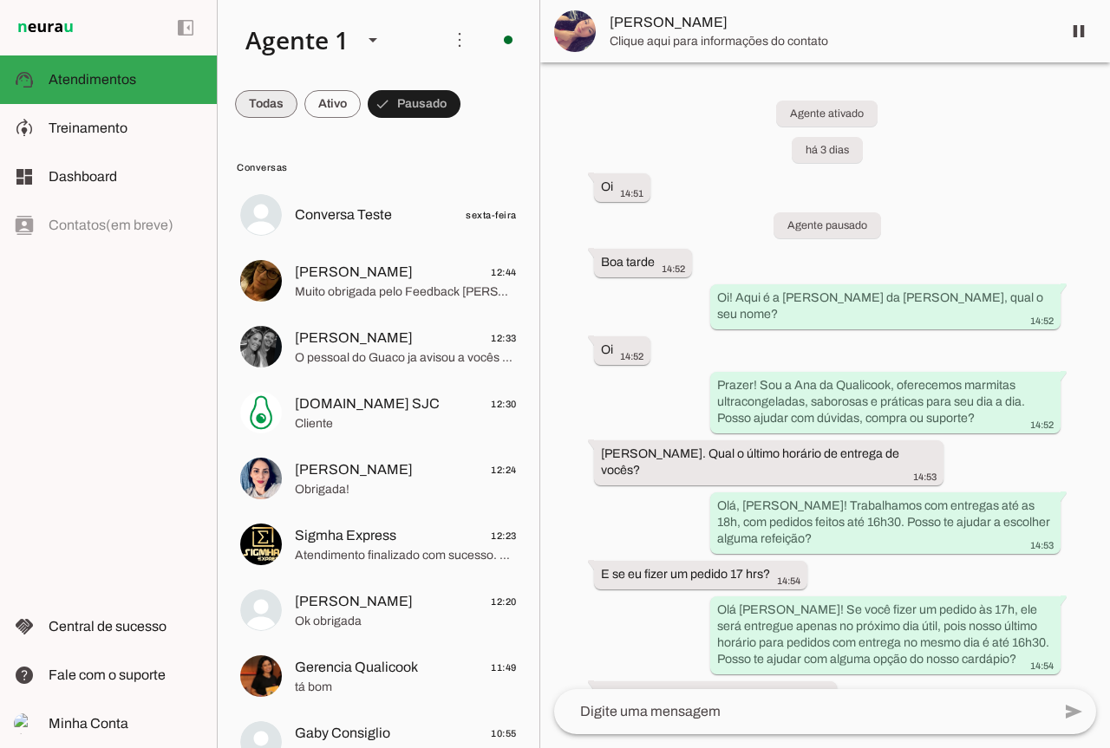
click at [275, 108] on span at bounding box center [266, 104] width 62 height 42
